Goal: Information Seeking & Learning: Learn about a topic

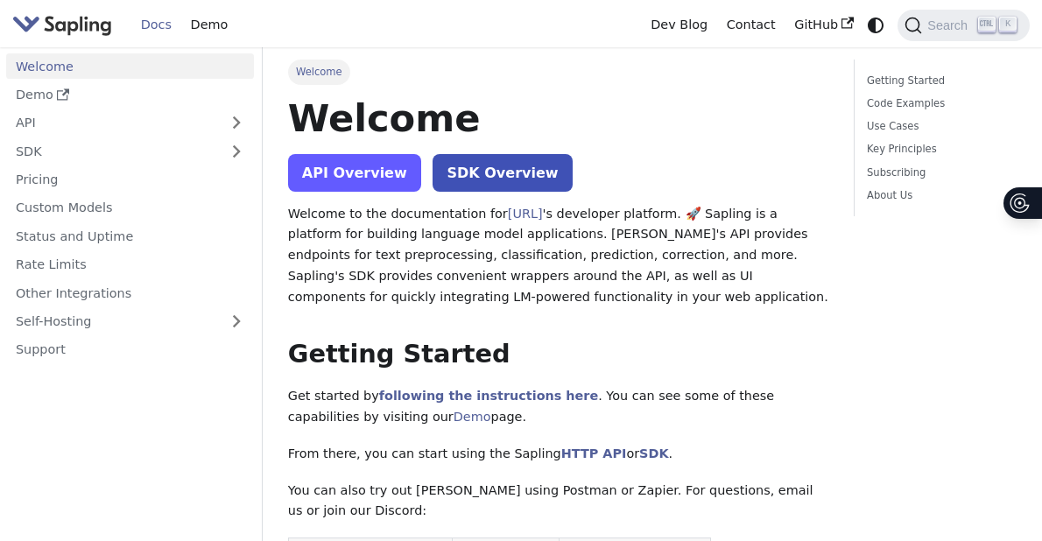
click at [365, 181] on link "API Overview" at bounding box center [354, 173] width 133 height 38
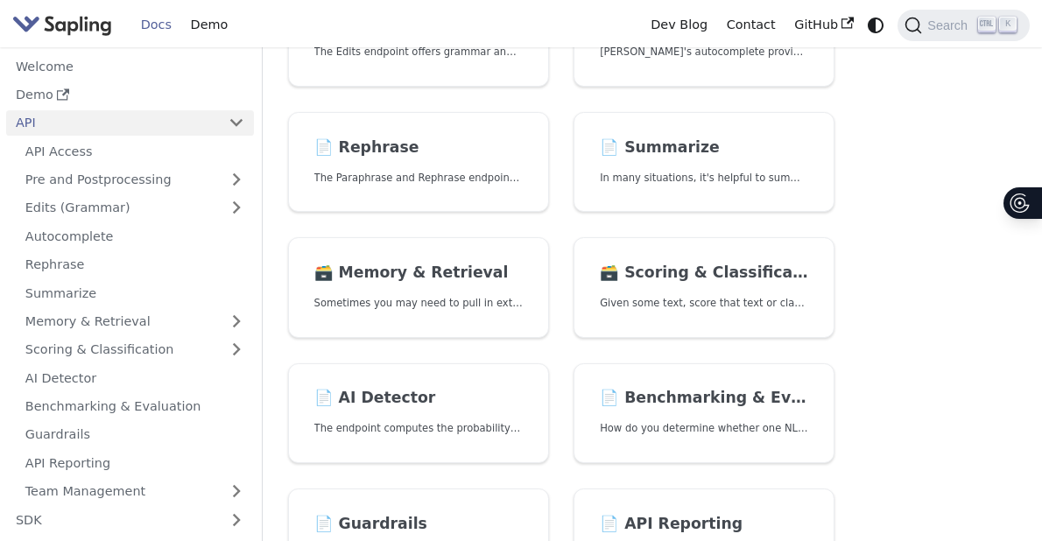
scroll to position [350, 0]
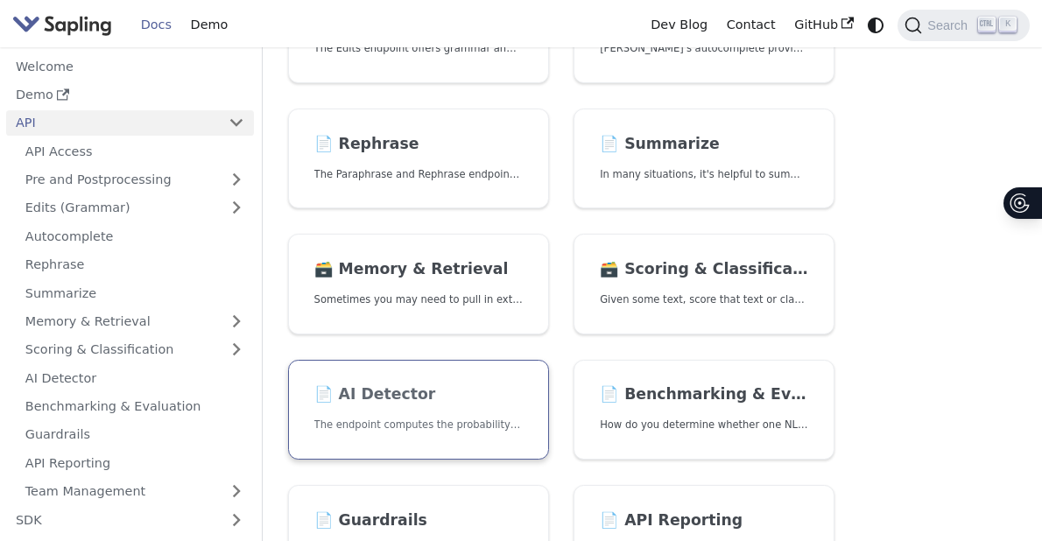
click at [462, 390] on h2 "📄️ AI Detector" at bounding box center [418, 394] width 208 height 19
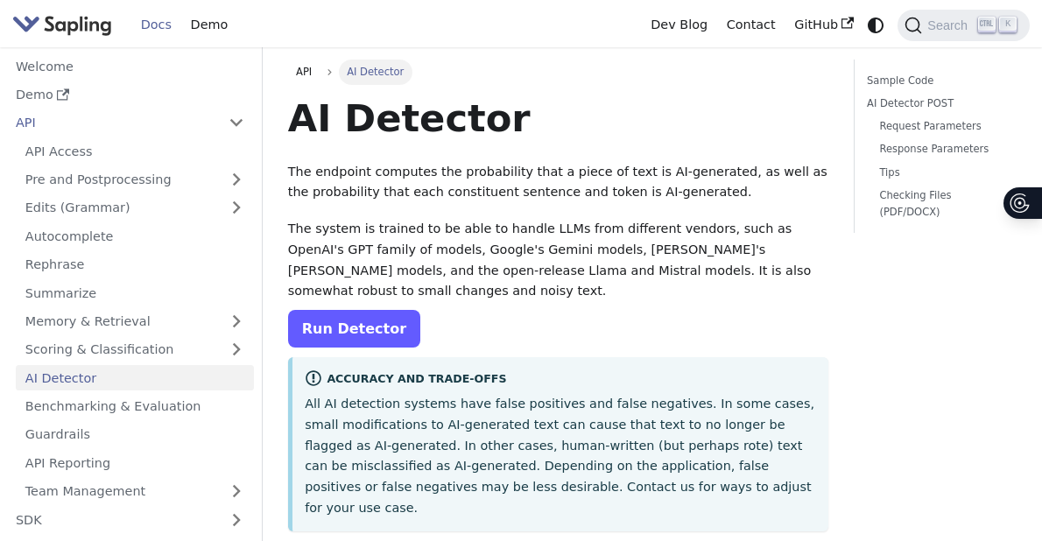
click at [359, 321] on link "Run Detector" at bounding box center [354, 329] width 132 height 38
